Goal: Information Seeking & Learning: Learn about a topic

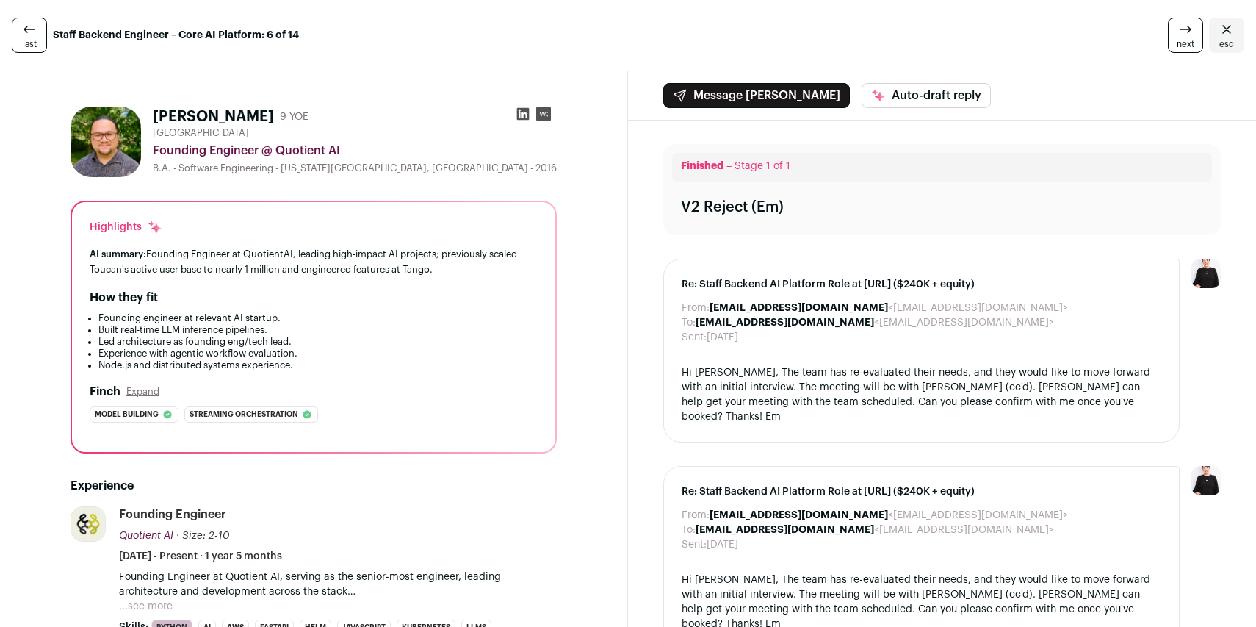
click at [1177, 34] on icon at bounding box center [1186, 30] width 18 height 18
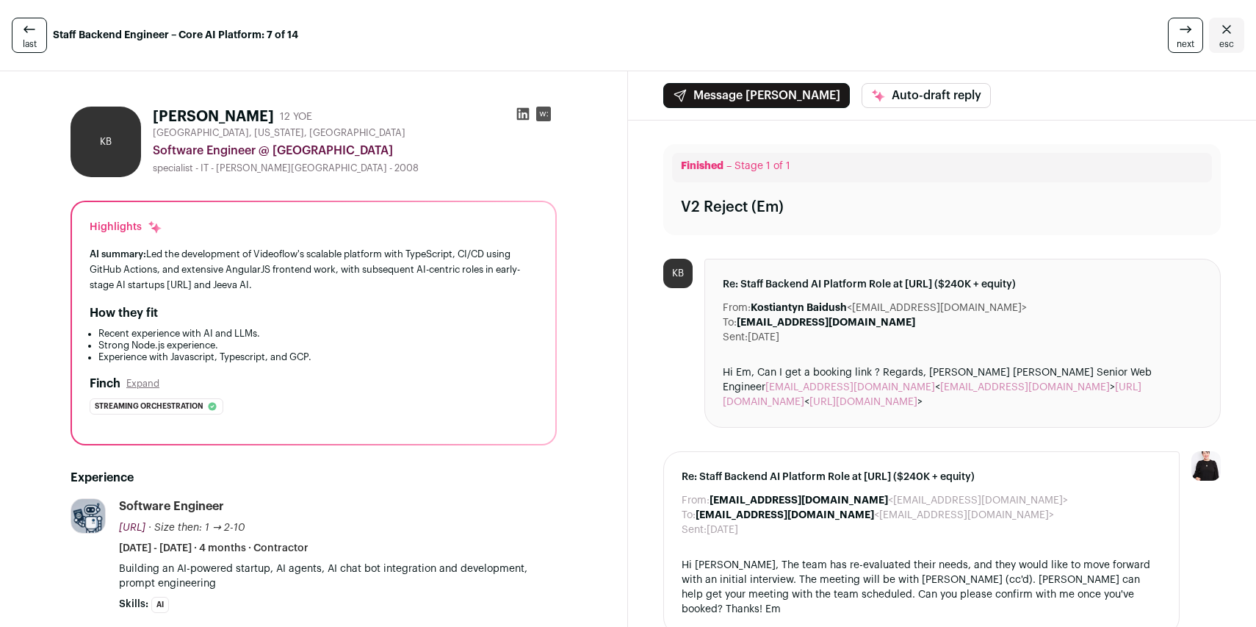
click at [1177, 34] on icon at bounding box center [1186, 30] width 18 height 18
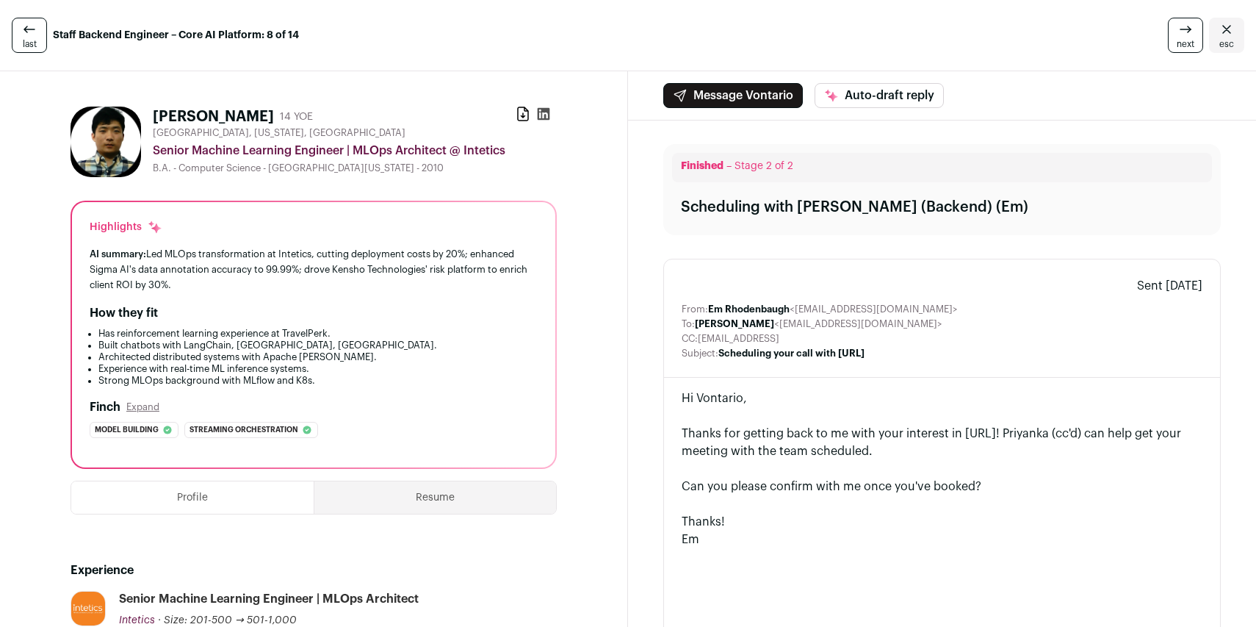
click at [1177, 33] on icon at bounding box center [1186, 30] width 18 height 18
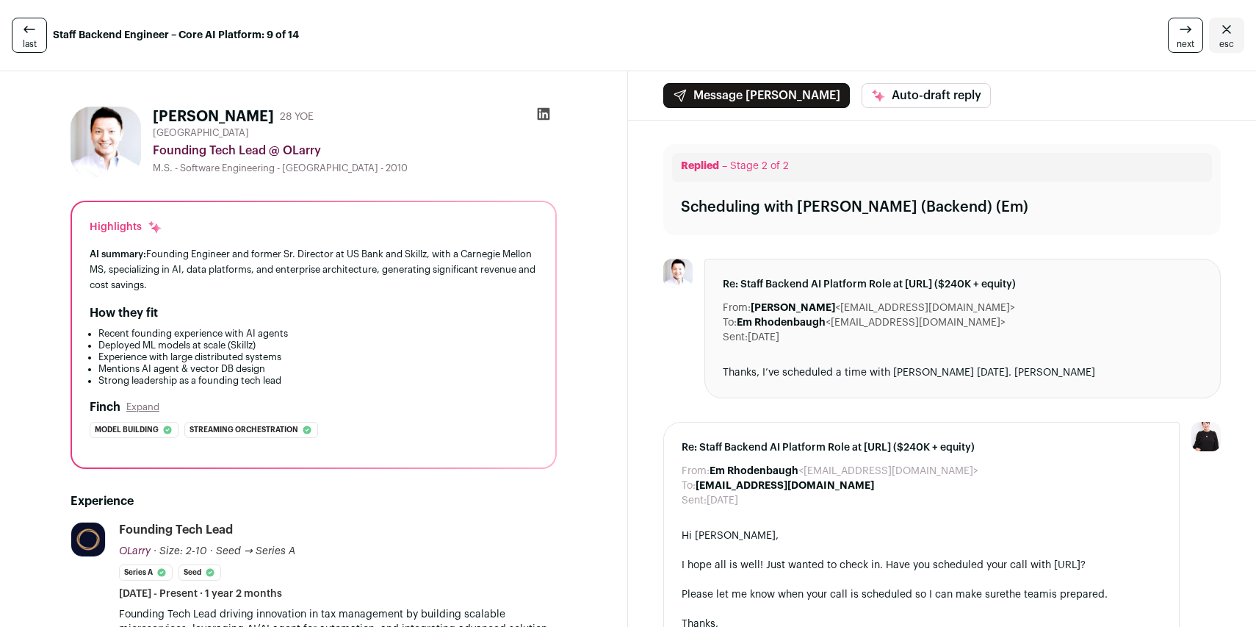
click at [1177, 32] on icon at bounding box center [1186, 30] width 18 height 18
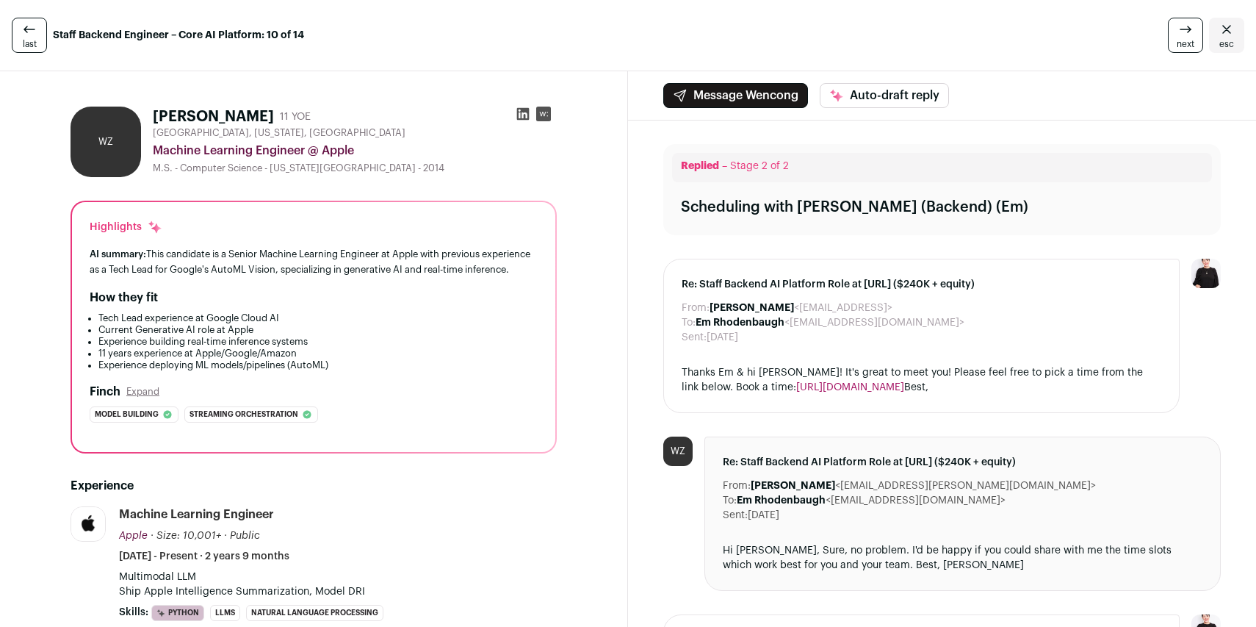
click at [1178, 32] on icon at bounding box center [1186, 30] width 18 height 18
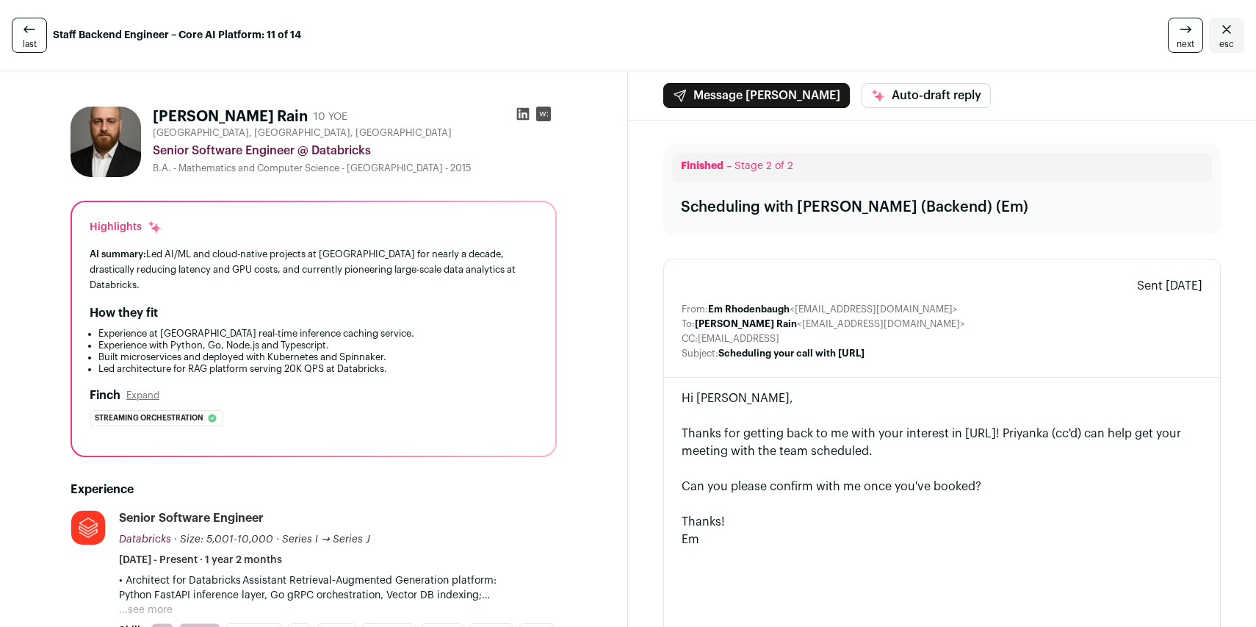
click at [1178, 32] on icon at bounding box center [1186, 30] width 18 height 18
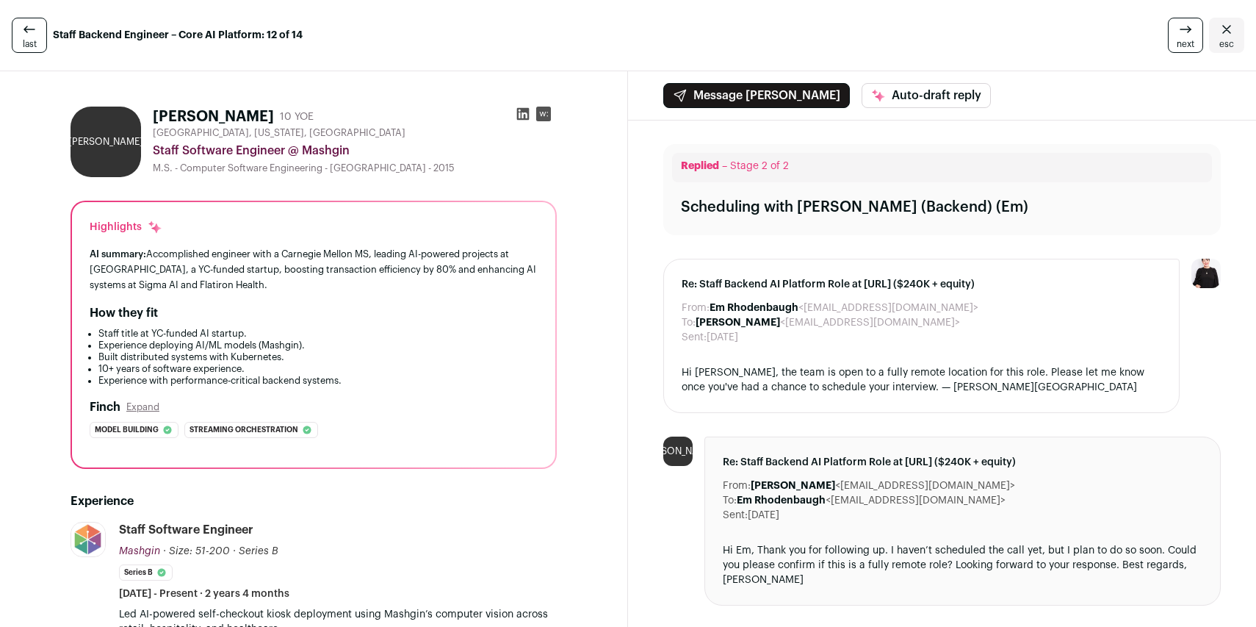
click at [1179, 37] on icon at bounding box center [1186, 30] width 18 height 18
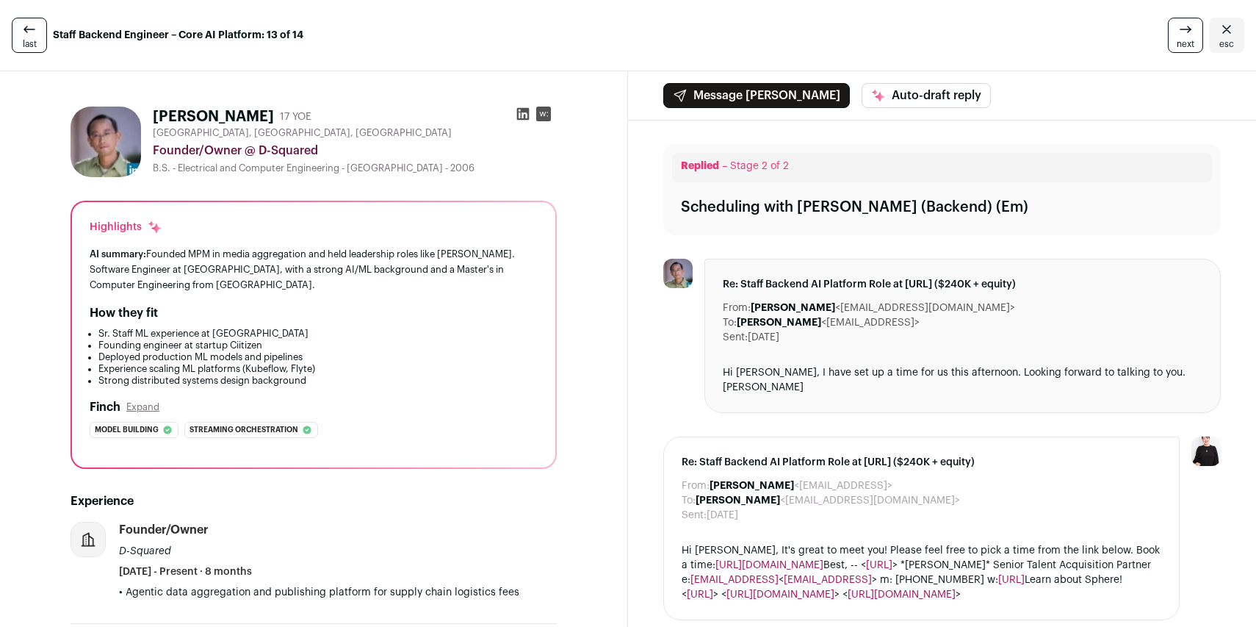
click at [1179, 37] on icon at bounding box center [1186, 30] width 18 height 18
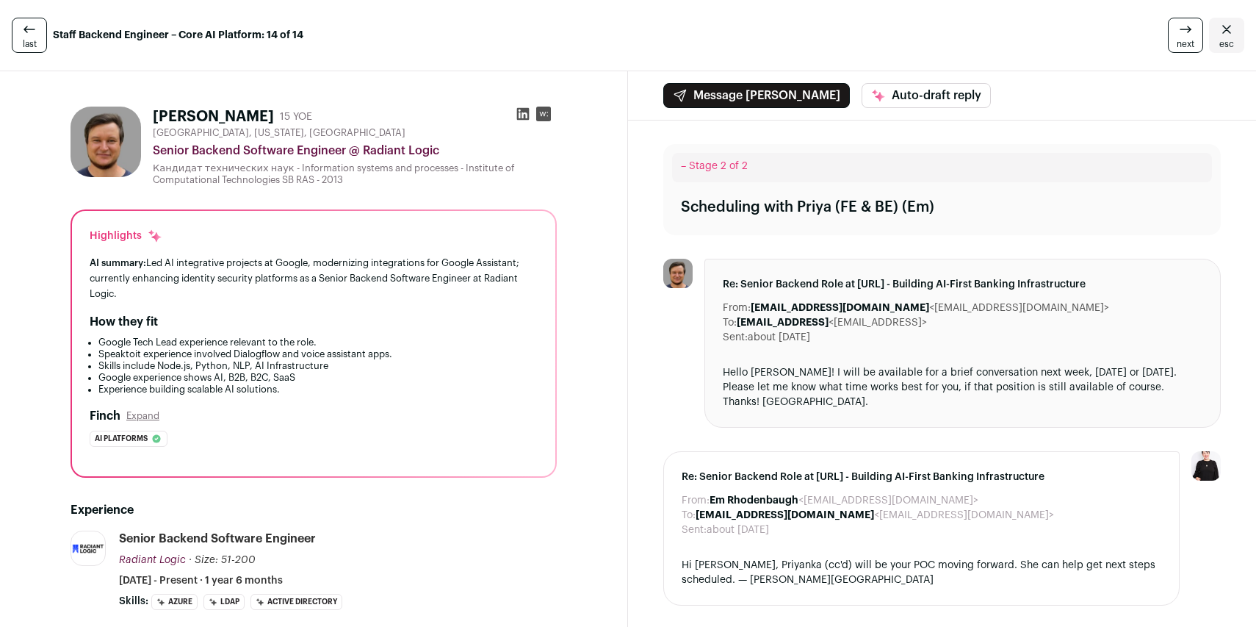
click at [1179, 35] on icon at bounding box center [1186, 30] width 18 height 18
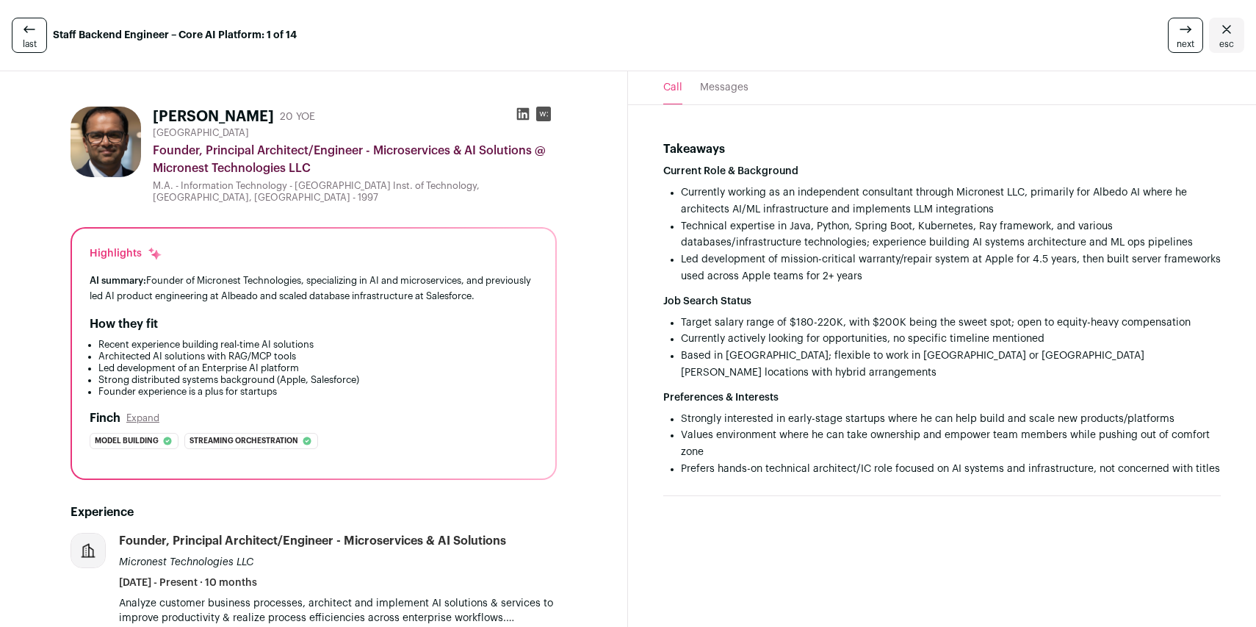
click at [517, 114] on icon at bounding box center [523, 114] width 15 height 15
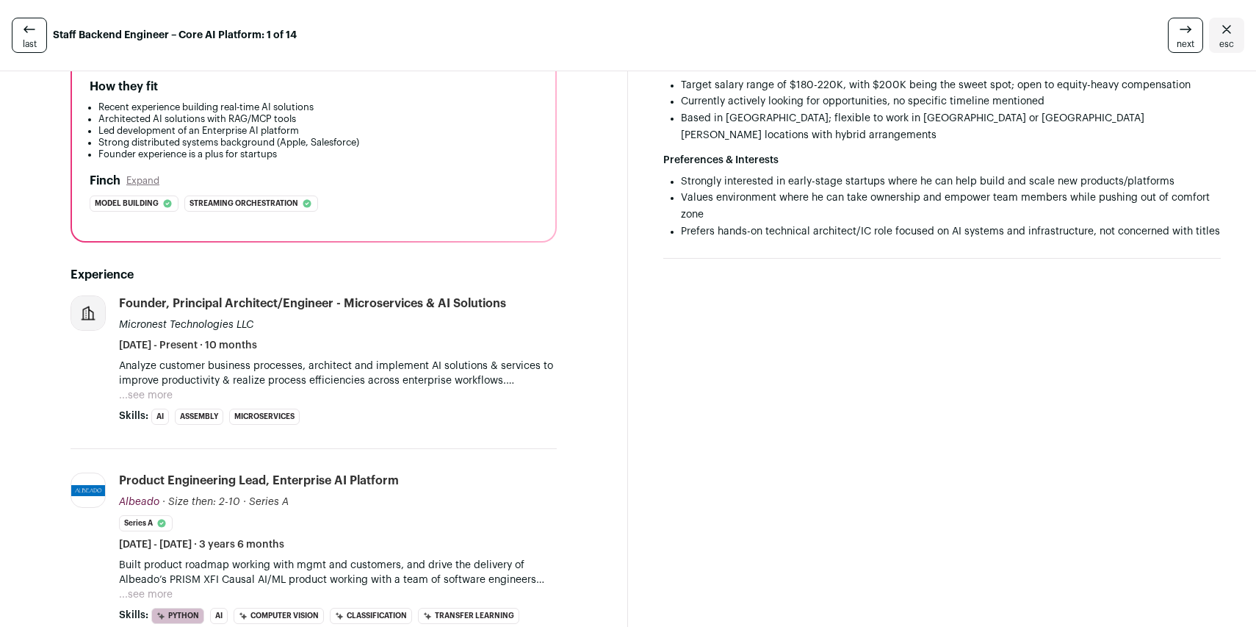
scroll to position [263, 0]
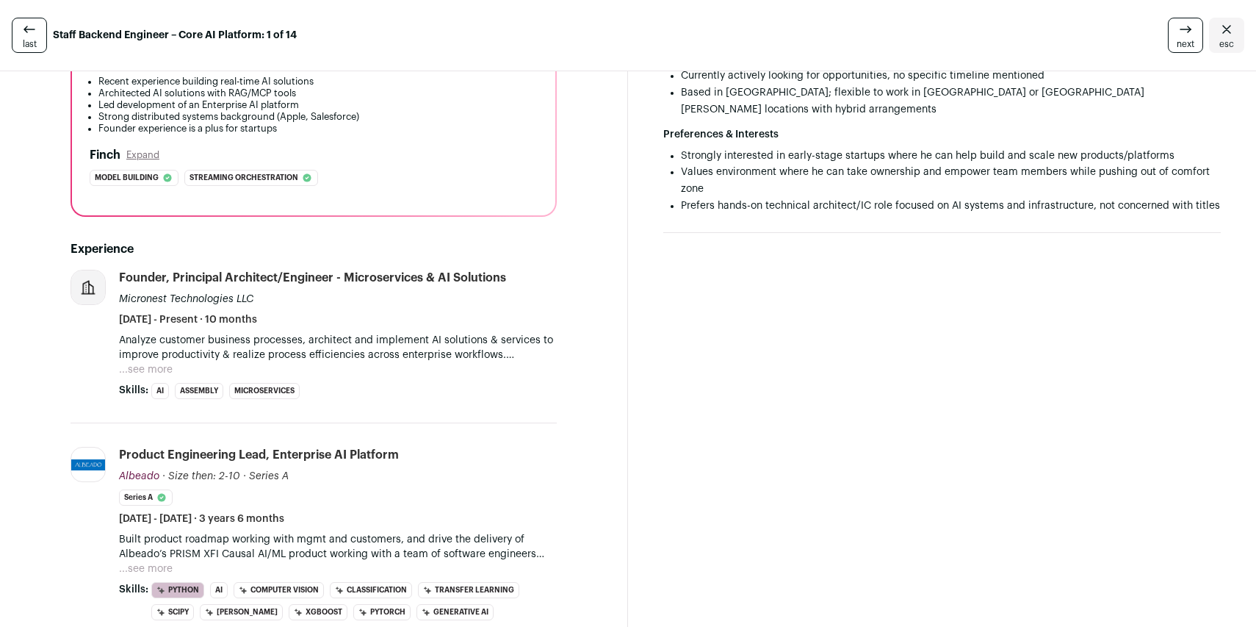
click at [149, 362] on button "...see more" at bounding box center [146, 369] width 54 height 15
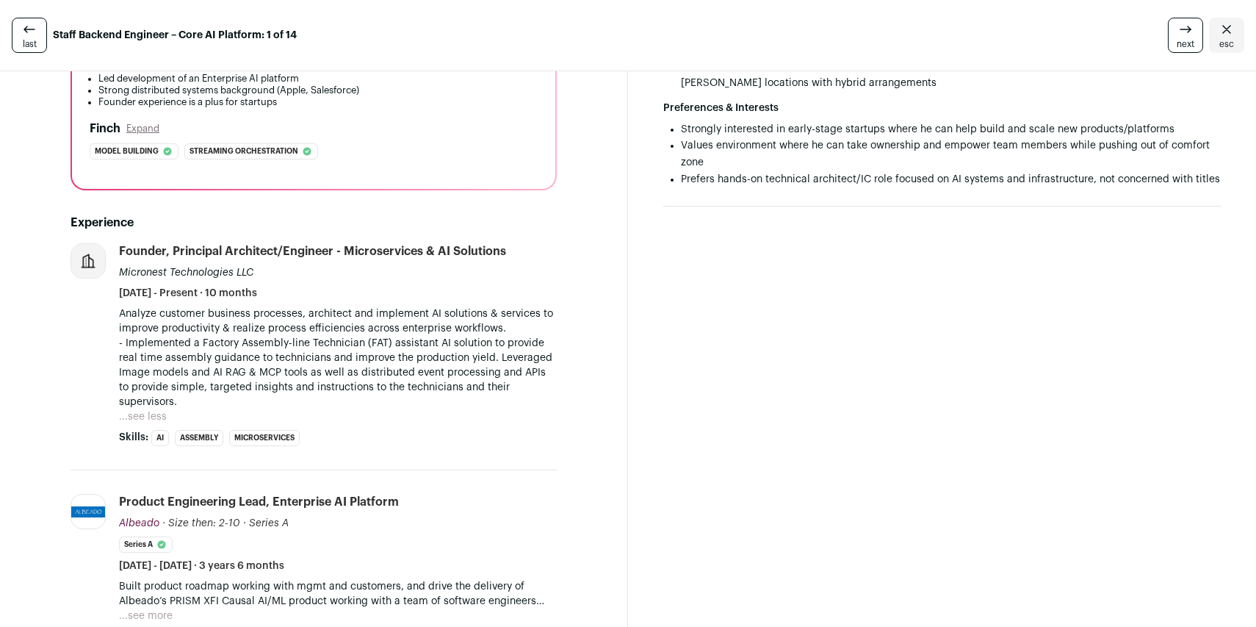
scroll to position [604, 0]
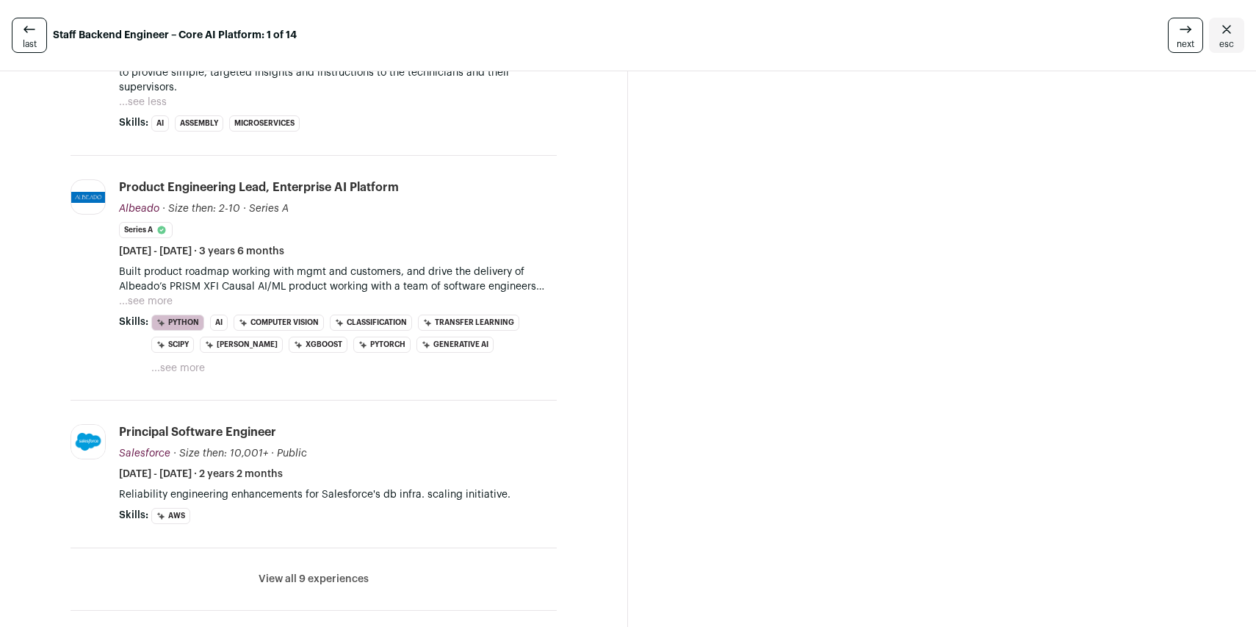
click at [134, 294] on button "...see more" at bounding box center [146, 301] width 54 height 15
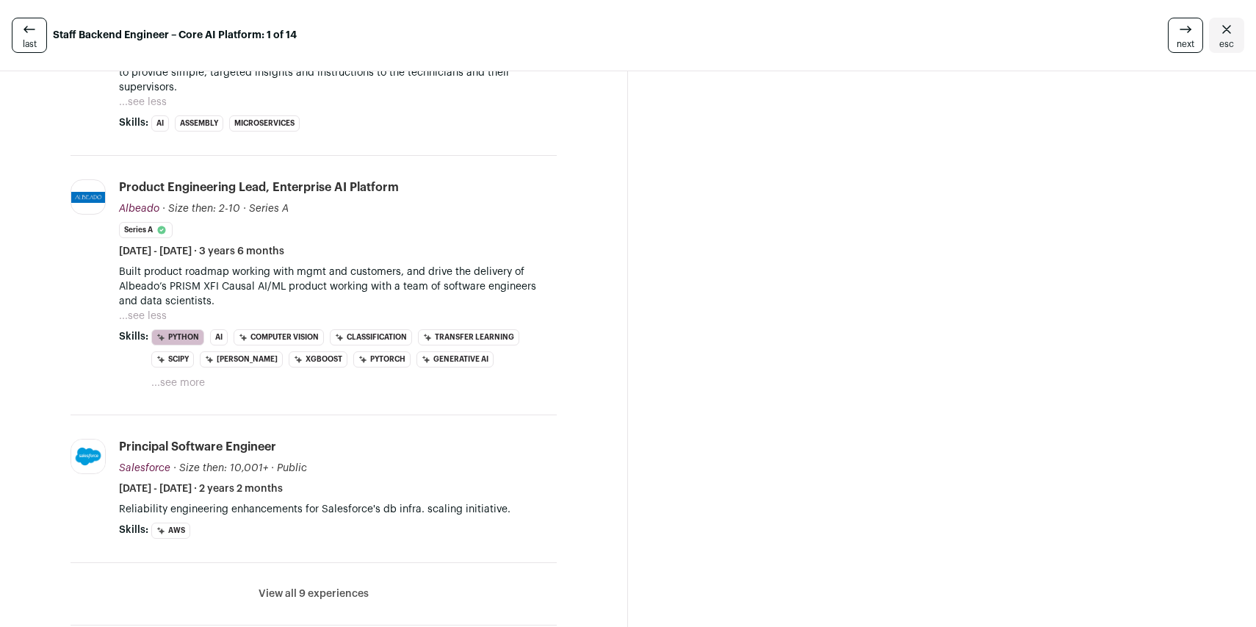
click at [143, 309] on button "...see less" at bounding box center [143, 316] width 48 height 15
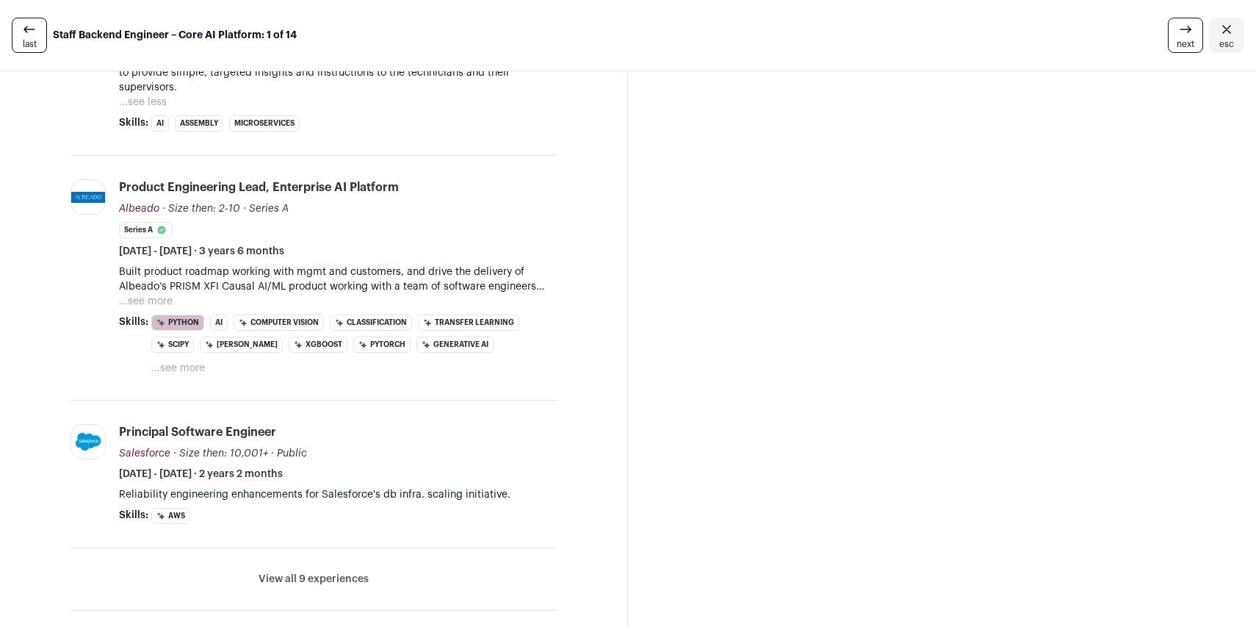
click at [135, 297] on li "Product Engineering Lead, Enterprise AI platform Albeado Albeado albeado.com Ad…" at bounding box center [338, 277] width 438 height 197
click at [143, 294] on button "...see more" at bounding box center [146, 301] width 54 height 15
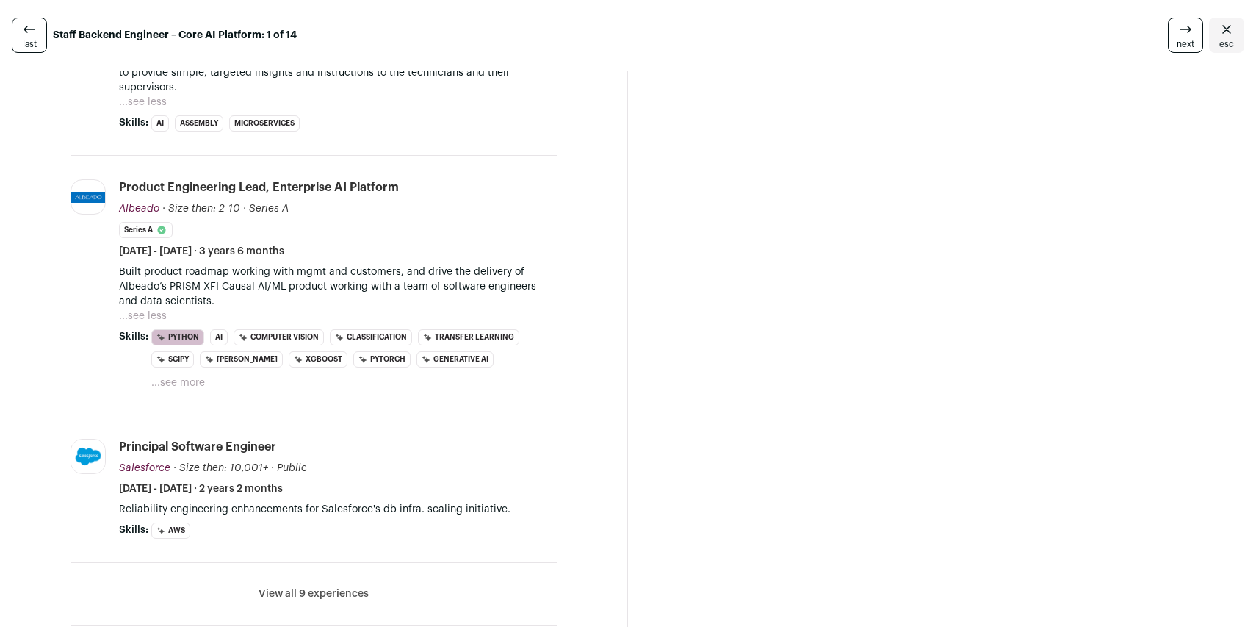
click at [186, 375] on button "...see more" at bounding box center [178, 382] width 54 height 15
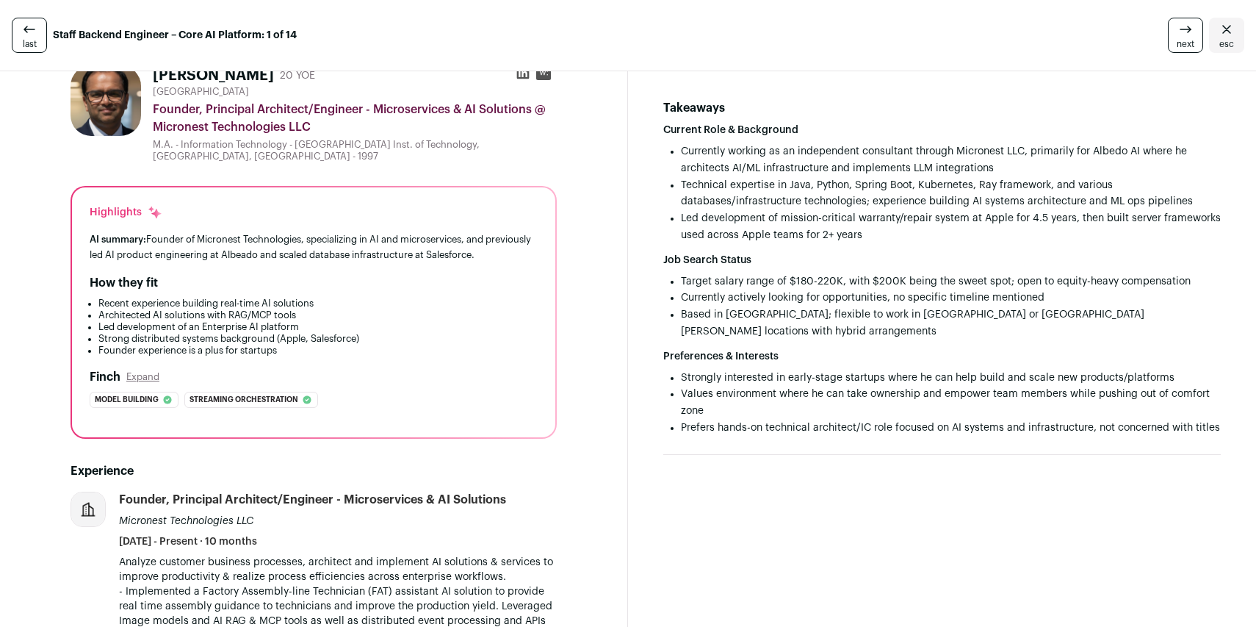
scroll to position [0, 0]
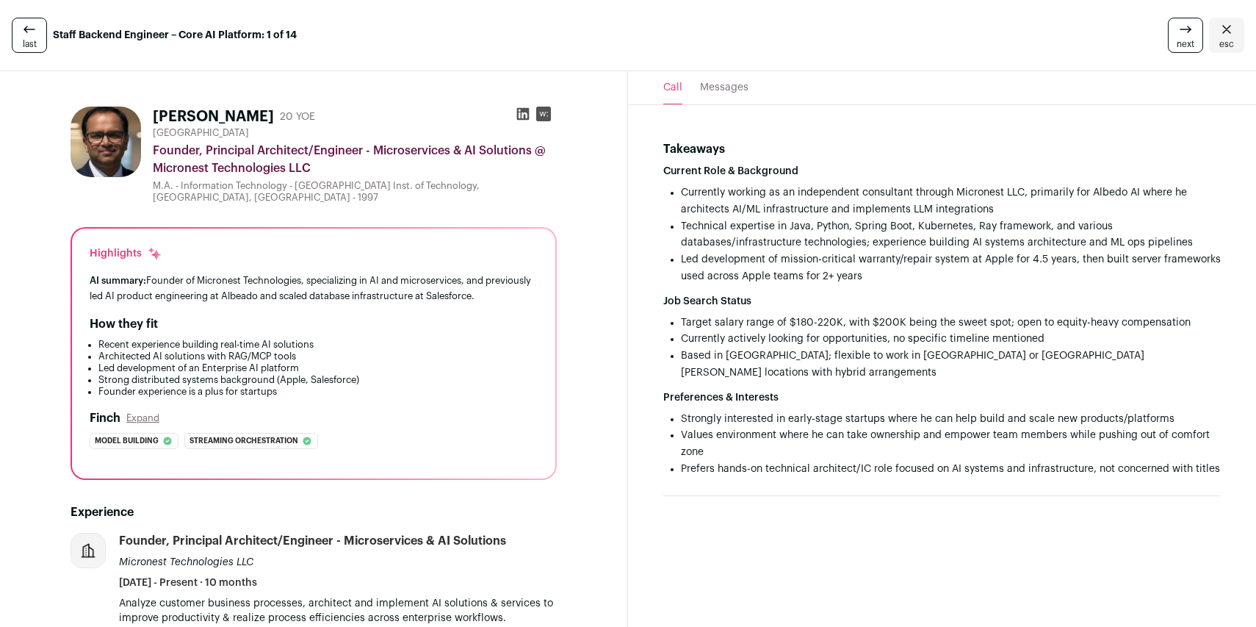
click at [542, 118] on rect at bounding box center [543, 114] width 15 height 15
click at [517, 116] on icon at bounding box center [523, 114] width 12 height 12
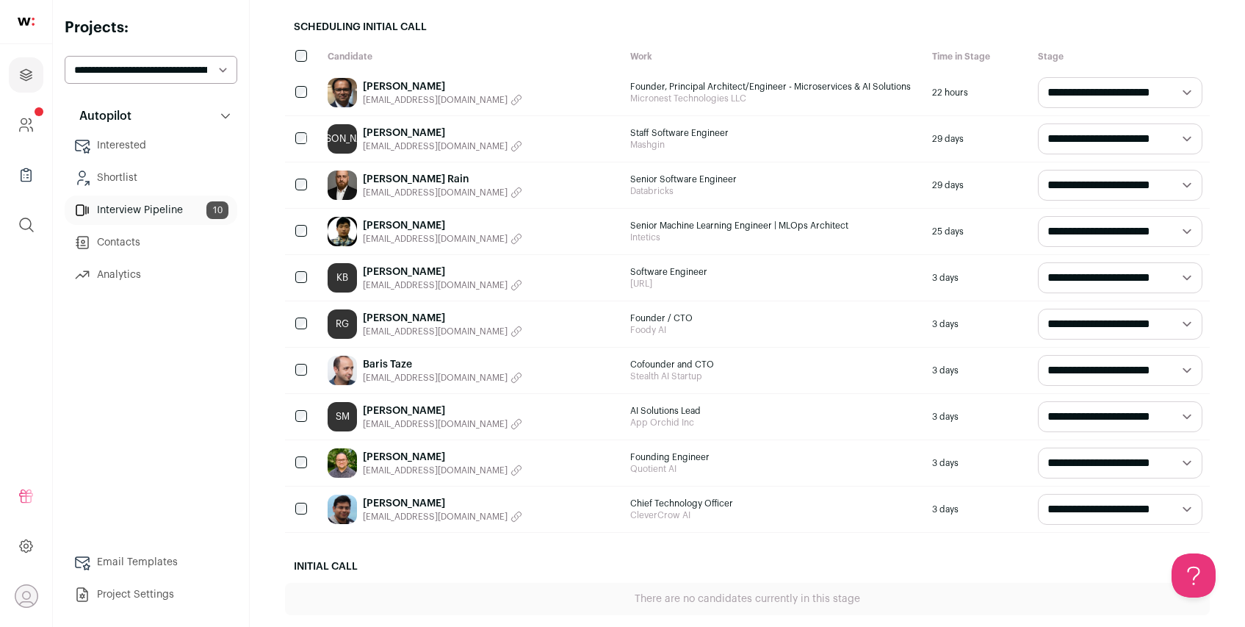
scroll to position [179, 0]
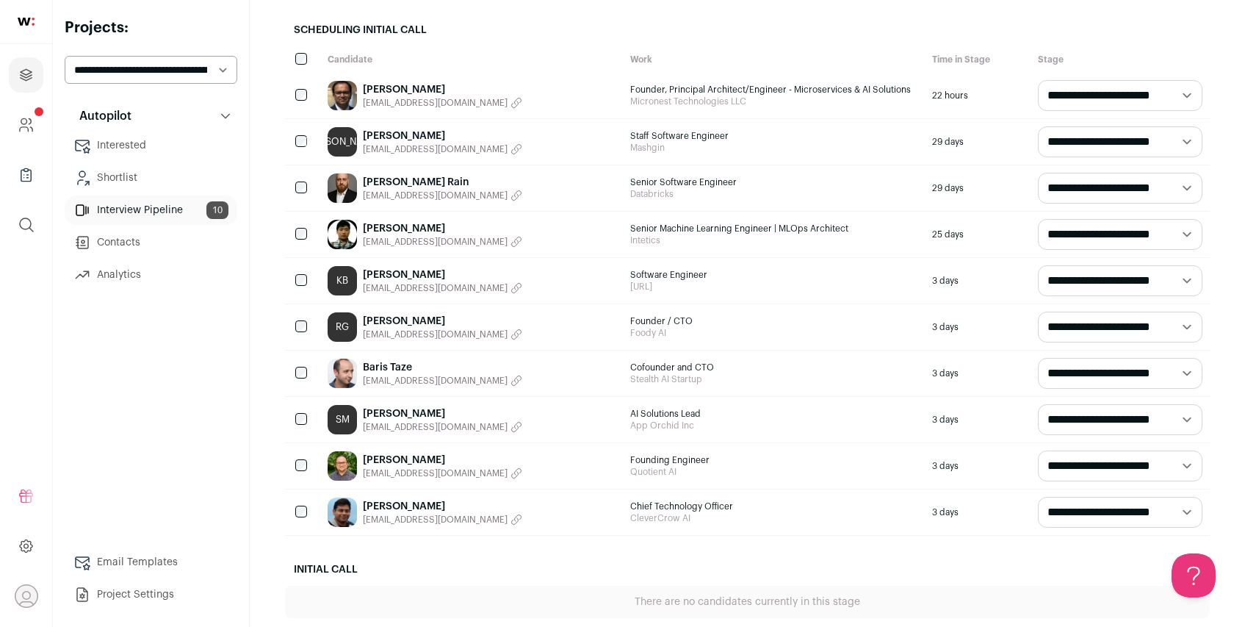
click at [400, 93] on link "[PERSON_NAME]" at bounding box center [442, 89] width 159 height 15
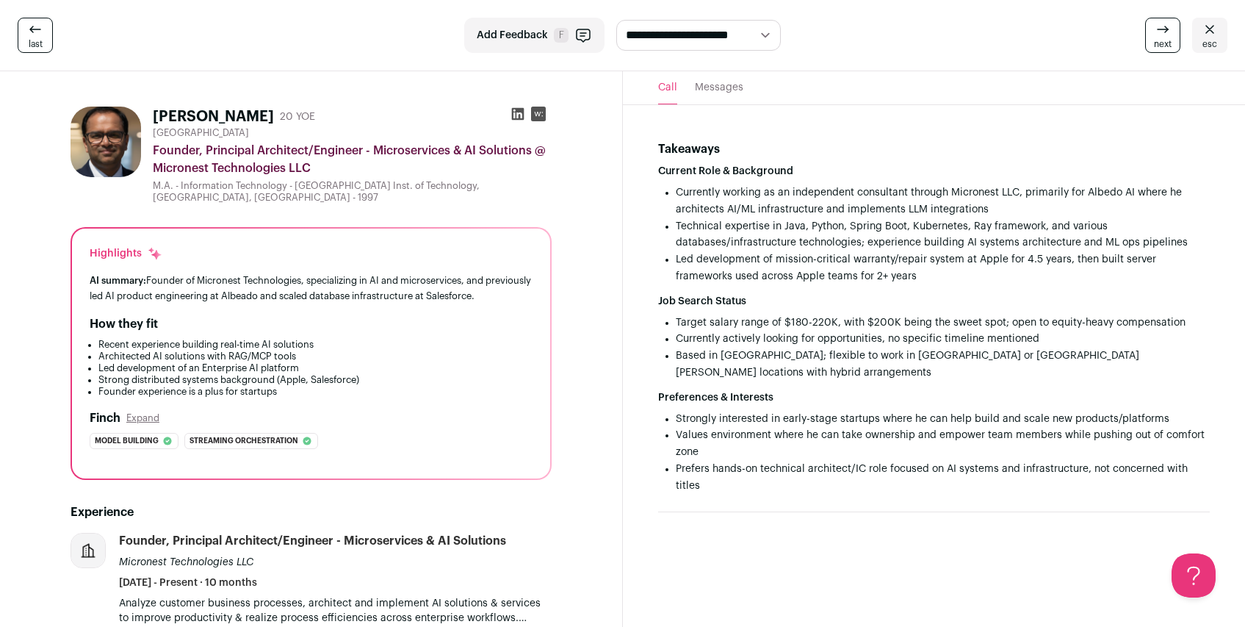
click at [522, 111] on icon at bounding box center [517, 114] width 12 height 12
